Goal: Transaction & Acquisition: Subscribe to service/newsletter

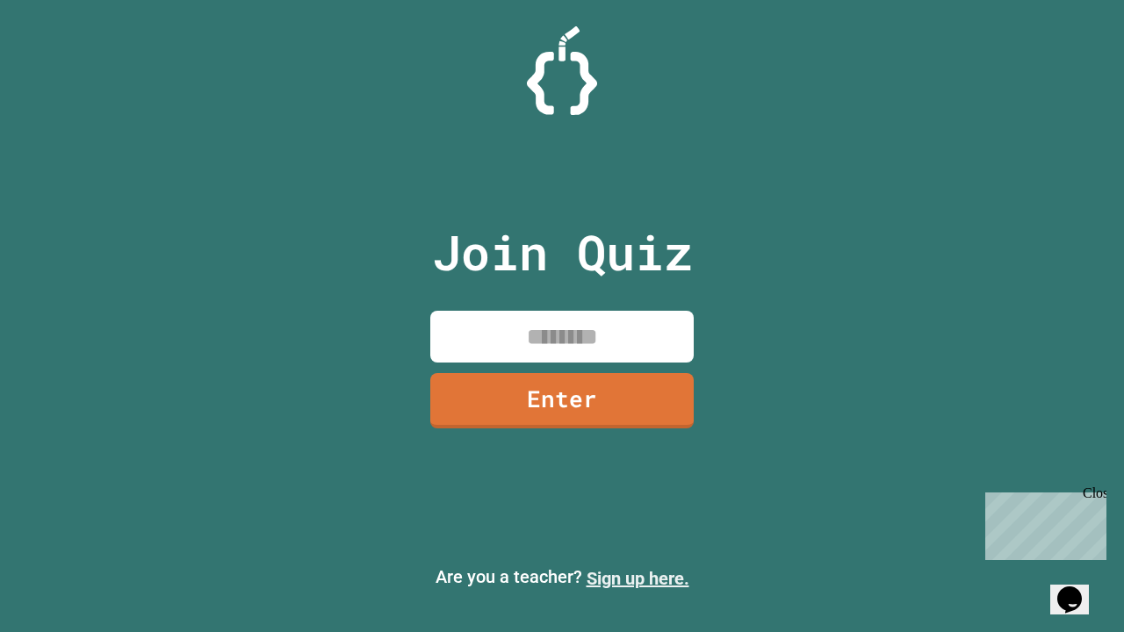
click at [638, 579] on link "Sign up here." at bounding box center [638, 578] width 103 height 21
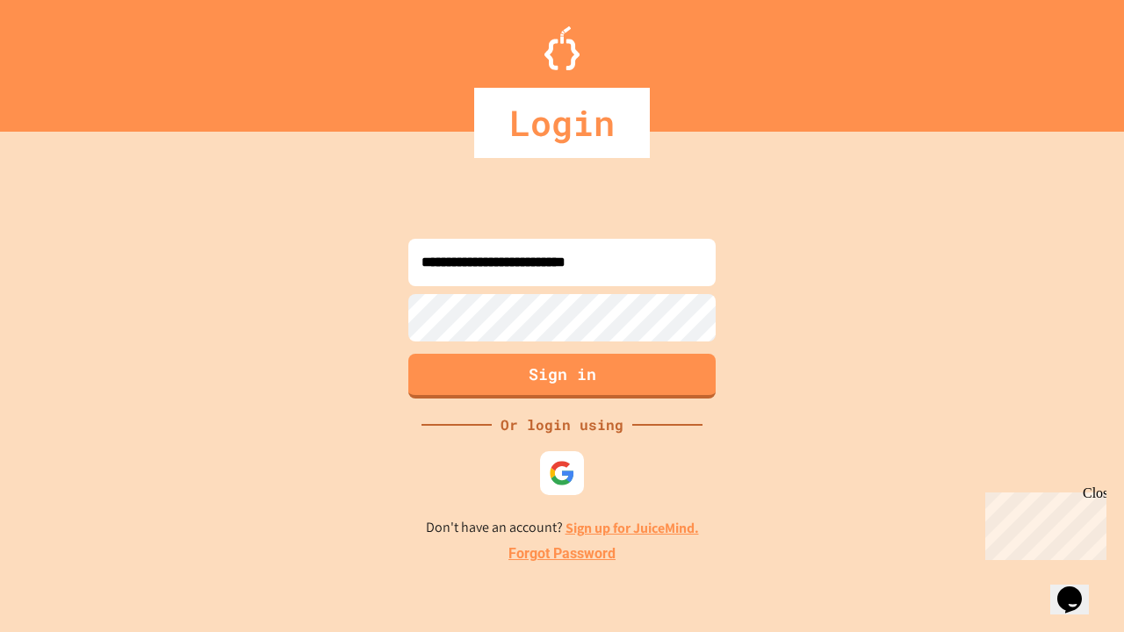
type input "**********"
